Goal: Navigation & Orientation: Find specific page/section

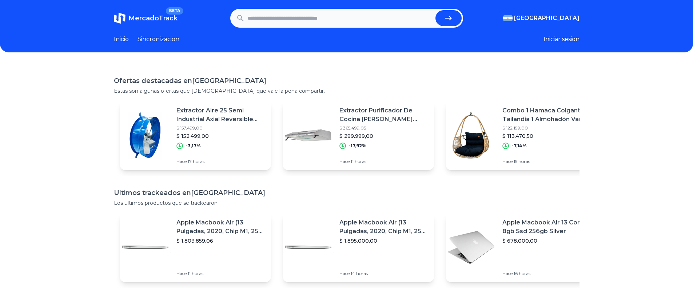
click at [568, 38] on button "Iniciar sesion" at bounding box center [561, 39] width 36 height 9
click at [565, 38] on button "[PERSON_NAME]" at bounding box center [553, 39] width 51 height 9
click at [516, 53] on div "Favoritos" at bounding box center [538, 54] width 81 height 13
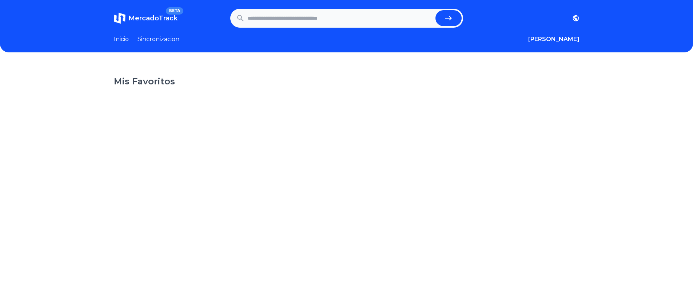
click at [149, 38] on link "Sincronizacion" at bounding box center [158, 39] width 42 height 9
